Goal: Information Seeking & Learning: Learn about a topic

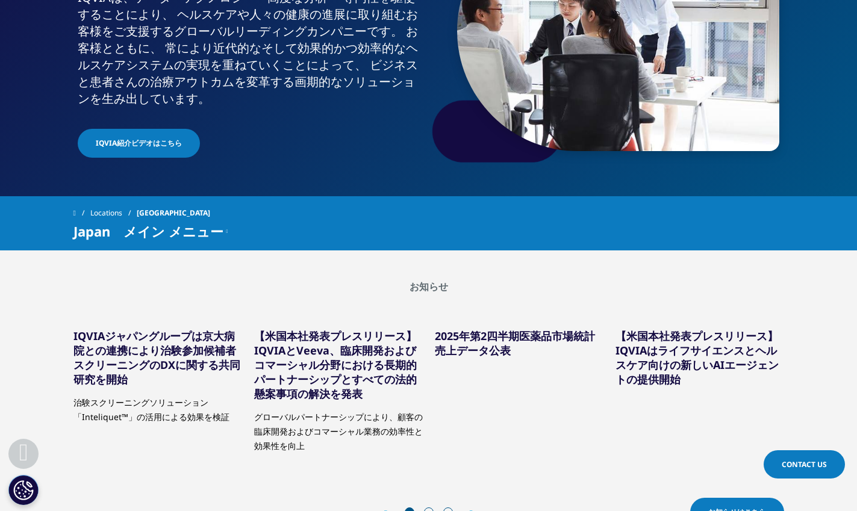
scroll to position [204, 0]
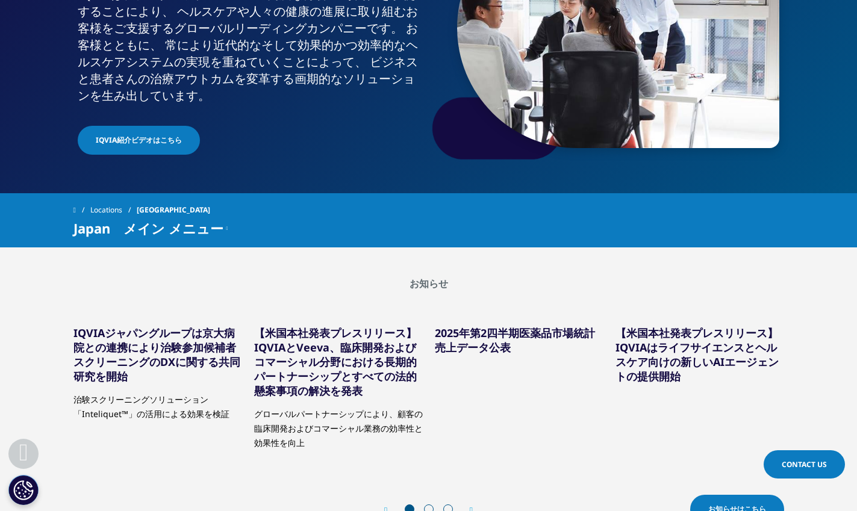
click at [226, 229] on icon at bounding box center [227, 228] width 2 height 14
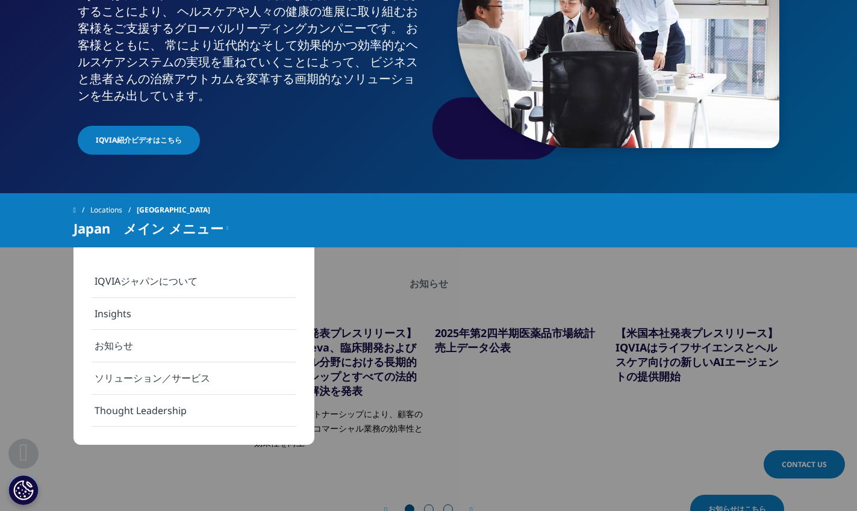
click at [135, 349] on link "お知らせ" at bounding box center [194, 346] width 205 height 33
click at [105, 347] on link "お知らせ" at bounding box center [194, 346] width 205 height 33
click at [152, 341] on link "お知らせ" at bounding box center [194, 346] width 205 height 33
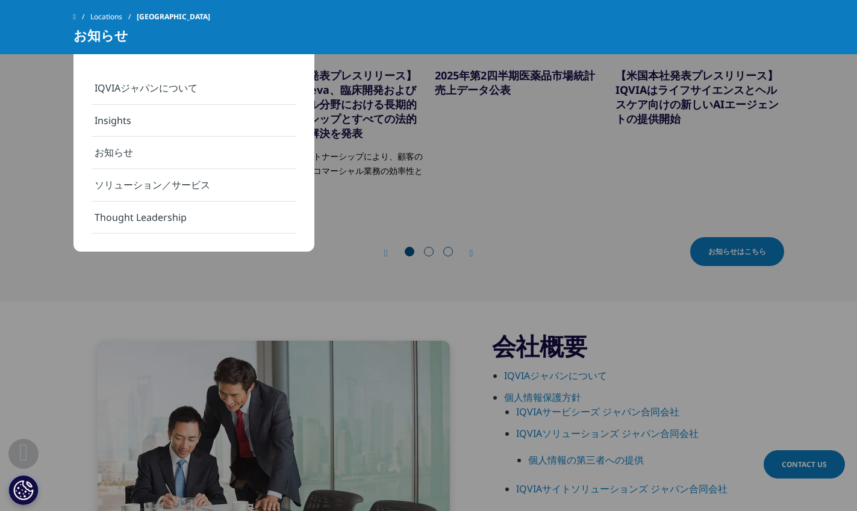
scroll to position [409, 0]
click at [729, 252] on span "お知らせはこちら" at bounding box center [737, 250] width 58 height 11
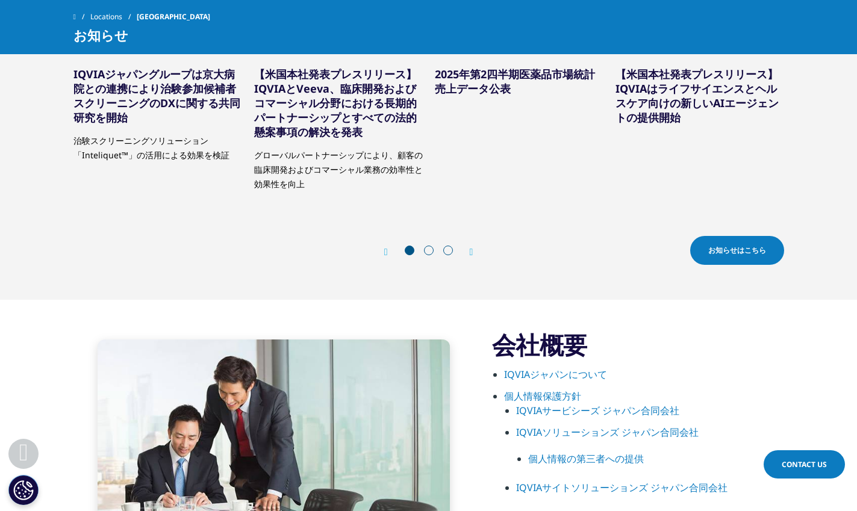
click at [720, 252] on span "お知らせはこちら" at bounding box center [737, 250] width 58 height 11
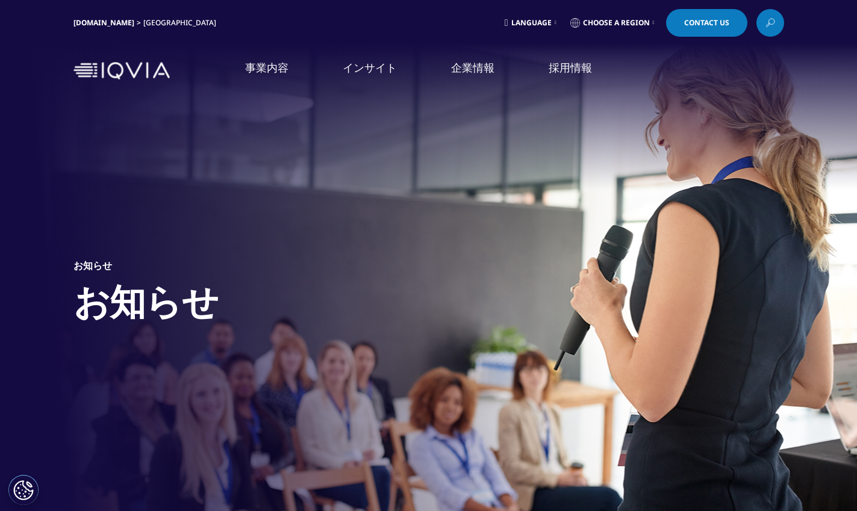
click at [152, 78] on img at bounding box center [121, 70] width 96 height 17
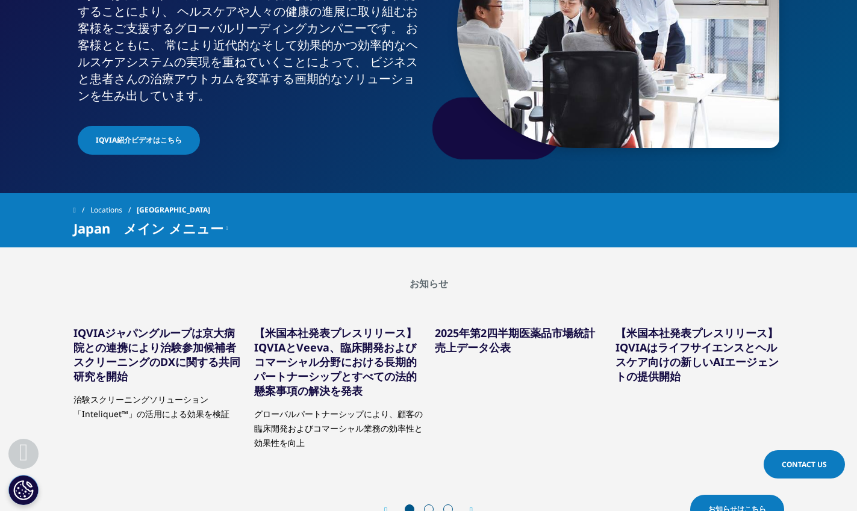
scroll to position [204, 0]
click at [220, 228] on div "Japan　メイン メニュー" at bounding box center [150, 228] width 155 height 14
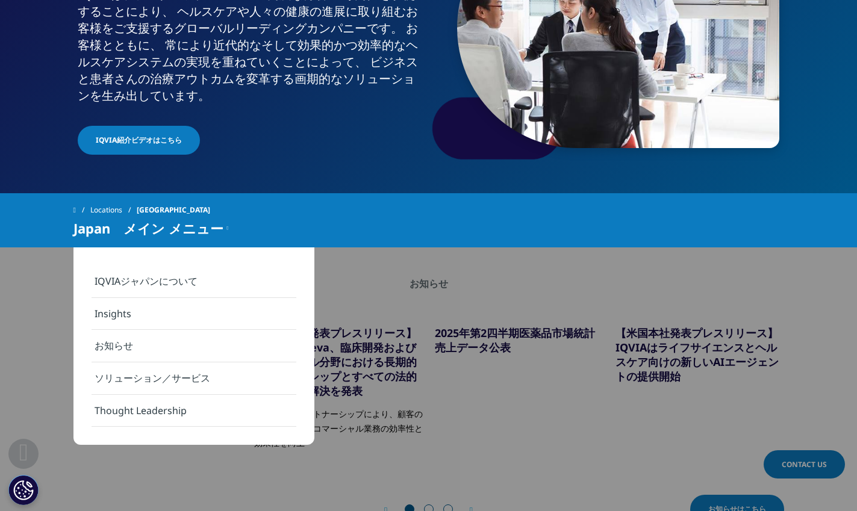
click at [223, 411] on link "Thought Leadership" at bounding box center [194, 411] width 205 height 32
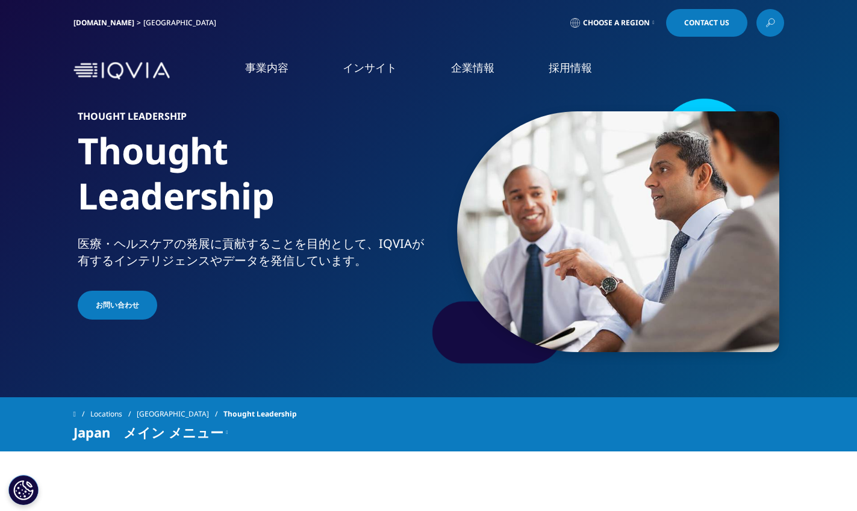
click at [470, 72] on link "企業情報" at bounding box center [472, 67] width 43 height 15
click at [28, 150] on link "概要" at bounding box center [157, 152] width 279 height 14
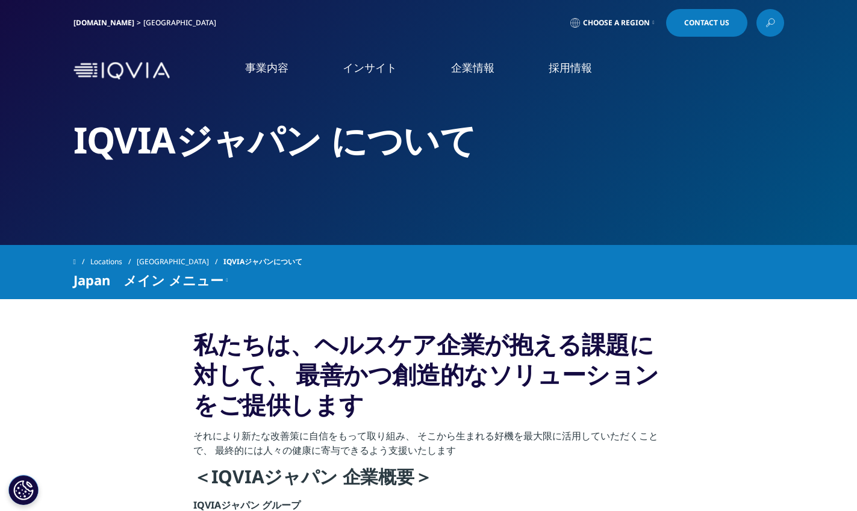
click at [35, 253] on link "お知らせ" at bounding box center [157, 248] width 279 height 14
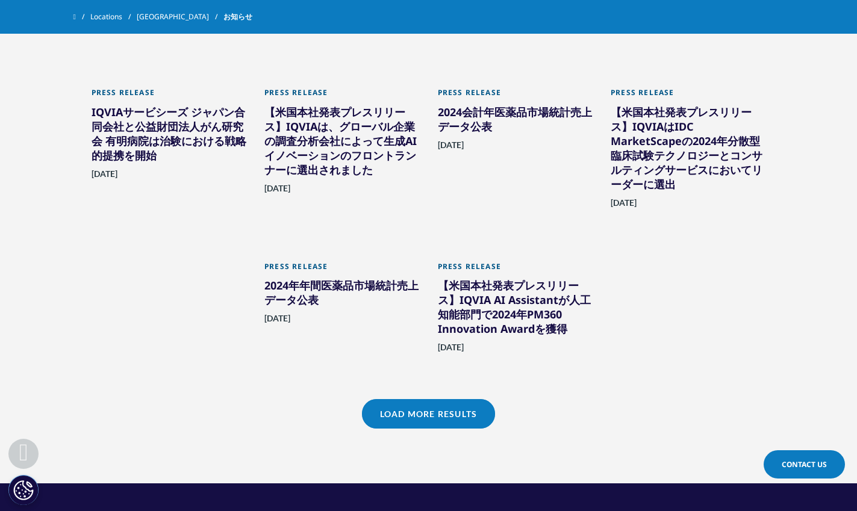
scroll to position [818, 0]
